Goal: Information Seeking & Learning: Learn about a topic

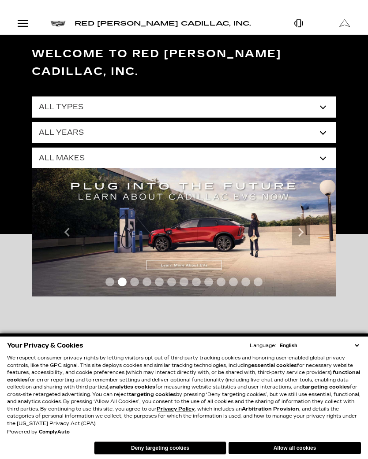
click at [297, 452] on button "Allow all cookies" at bounding box center [294, 448] width 132 height 12
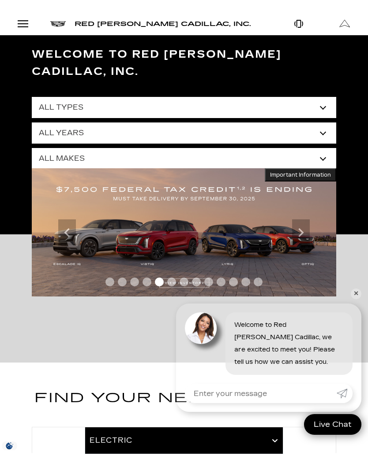
click at [356, 295] on link "✕" at bounding box center [355, 294] width 11 height 11
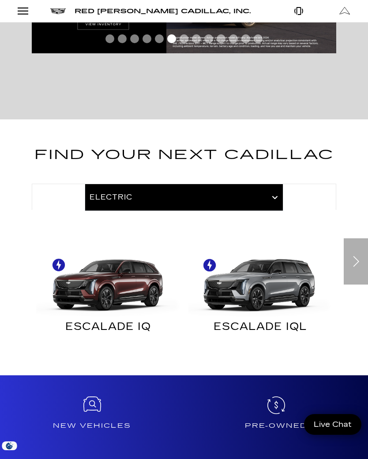
scroll to position [237, 0]
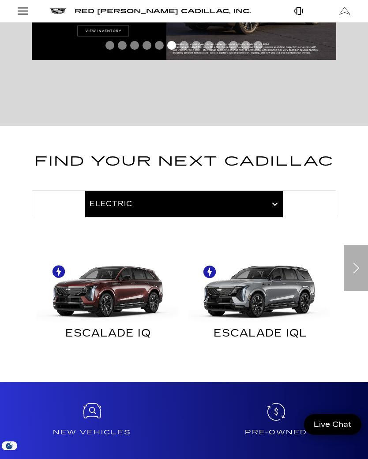
click at [271, 428] on h4 "Pre-Owned" at bounding box center [275, 432] width 177 height 9
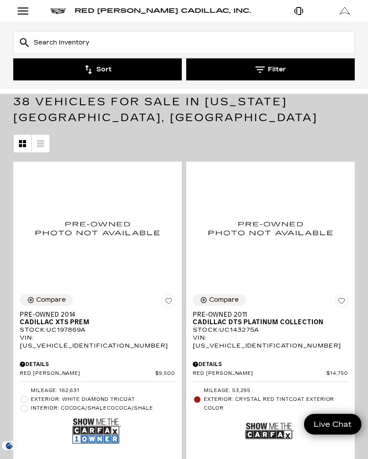
scroll to position [94, 0]
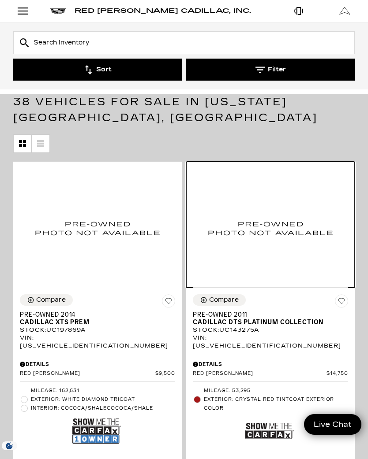
click at [353, 240] on div at bounding box center [270, 225] width 168 height 126
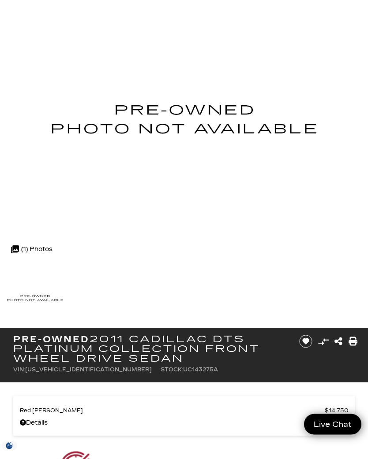
scroll to position [26, 0]
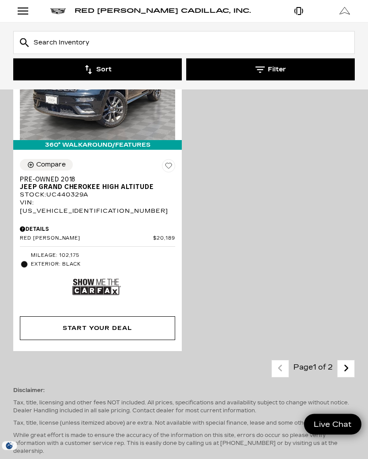
scroll to position [3997, 0]
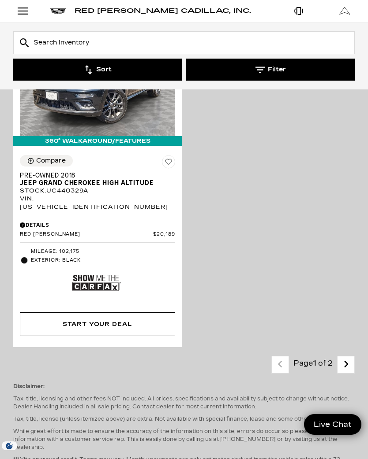
click at [347, 357] on icon "next page" at bounding box center [346, 364] width 6 height 14
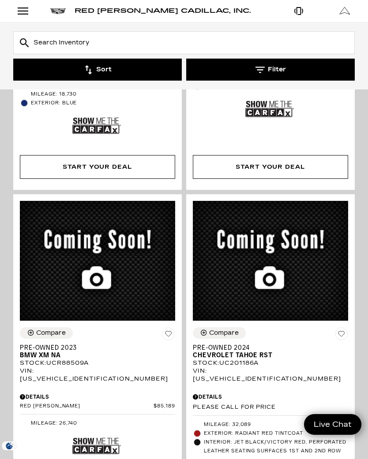
scroll to position [2900, 0]
